Goal: Transaction & Acquisition: Purchase product/service

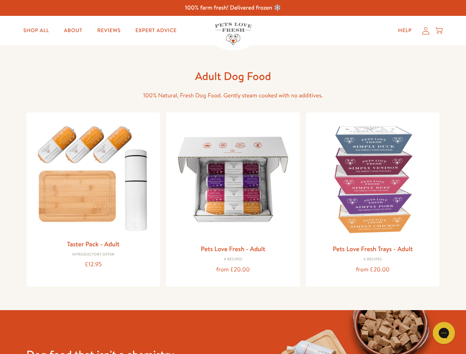
click at [444, 333] on icon "Gorgias live chat" at bounding box center [443, 333] width 7 height 7
